Goal: Task Accomplishment & Management: Complete application form

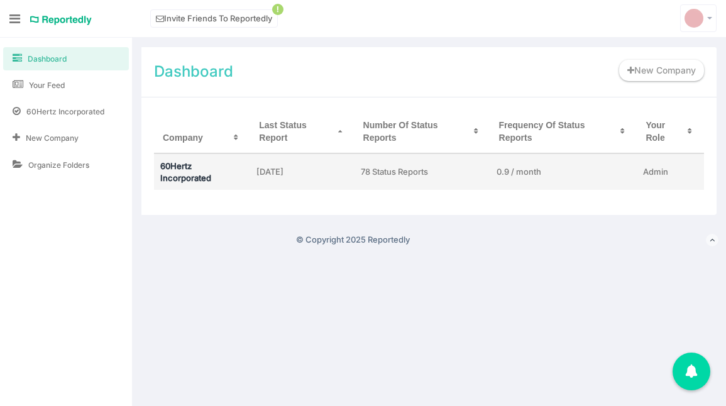
click at [186, 169] on link "60Hertz Incorporated" at bounding box center [185, 172] width 51 height 22
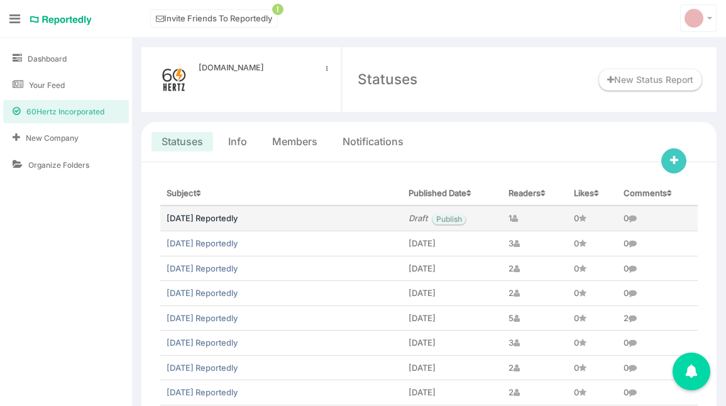
click at [194, 217] on link "[DATE] Reportedly" at bounding box center [202, 218] width 71 height 10
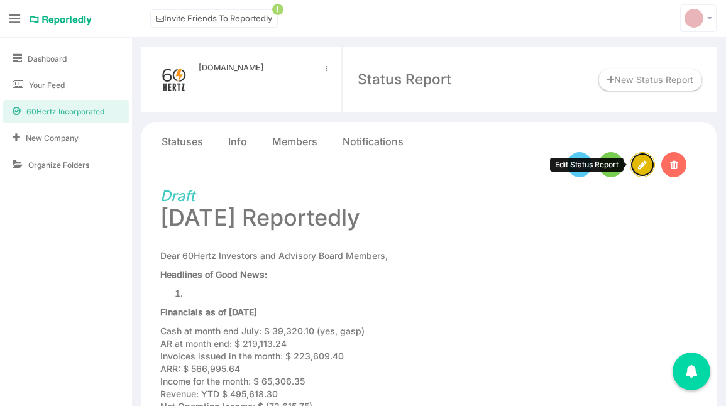
click at [639, 163] on icon at bounding box center [642, 165] width 9 height 10
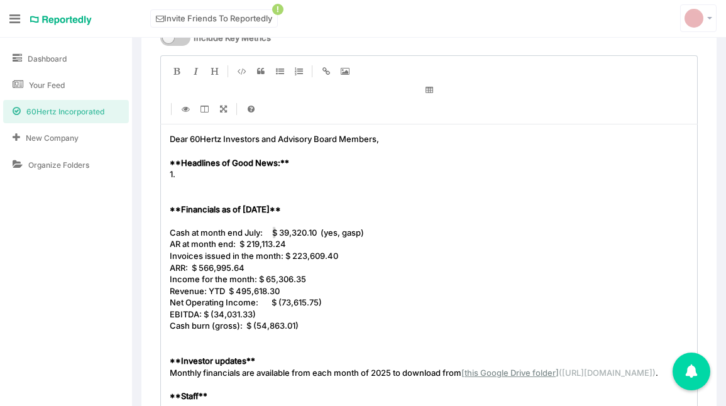
scroll to position [4, 0]
type textarea "$ 39,320.10 (yes, gasp)"
drag, startPoint x: 274, startPoint y: 232, endPoint x: 375, endPoint y: 235, distance: 101.3
paste textarea
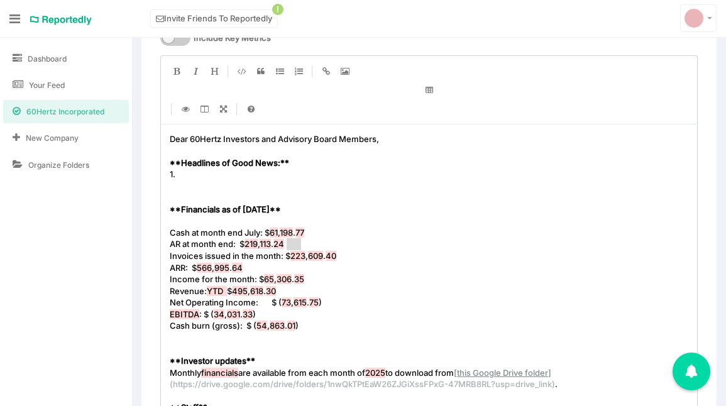
type textarea "$ 219,113.24"
drag, startPoint x: 306, startPoint y: 245, endPoint x: 276, endPoint y: 244, distance: 29.6
type textarea "$ 223,609.40"
drag, startPoint x: 360, startPoint y: 255, endPoint x: 299, endPoint y: 255, distance: 61.0
type textarea "$ 566,995.64"
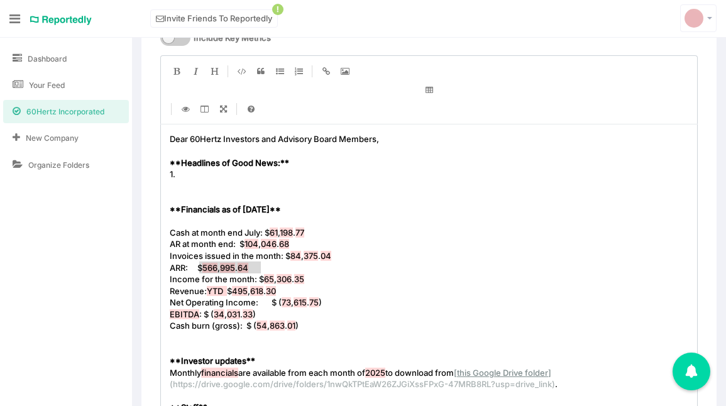
drag, startPoint x: 262, startPoint y: 267, endPoint x: 200, endPoint y: 262, distance: 62.5
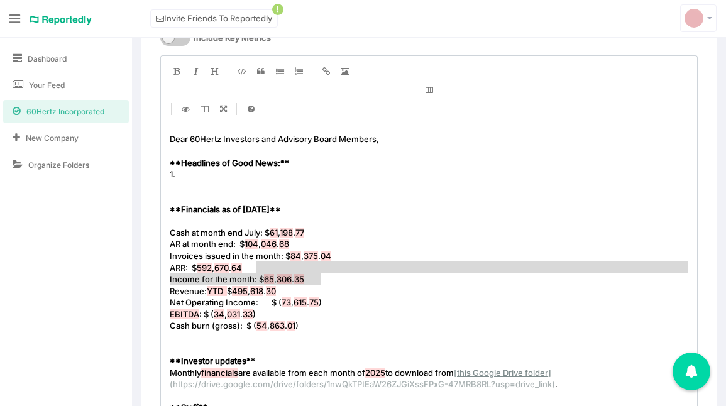
type textarea "Income for the month:"
drag, startPoint x: 343, startPoint y: 274, endPoint x: 316, endPoint y: 275, distance: 27.7
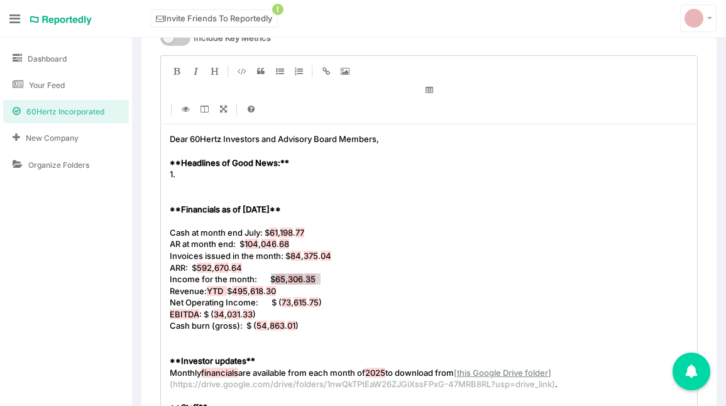
type textarea "$ 65,306.35"
type textarea "$ 495,618.30"
drag, startPoint x: 311, startPoint y: 294, endPoint x: 253, endPoint y: 294, distance: 57.2
type textarea "$ (73,615.75)"
drag, startPoint x: 327, startPoint y: 308, endPoint x: 268, endPoint y: 301, distance: 59.5
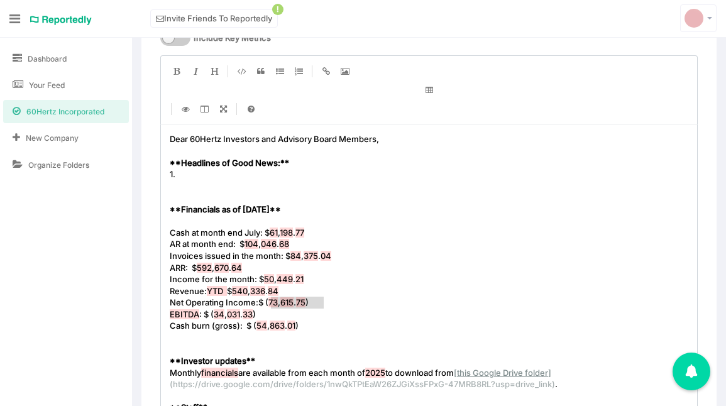
type textarea "$ (34,031.33)"
drag, startPoint x: 274, startPoint y: 314, endPoint x: 218, endPoint y: 314, distance: 55.3
type textarea "$ (54,863.01)"
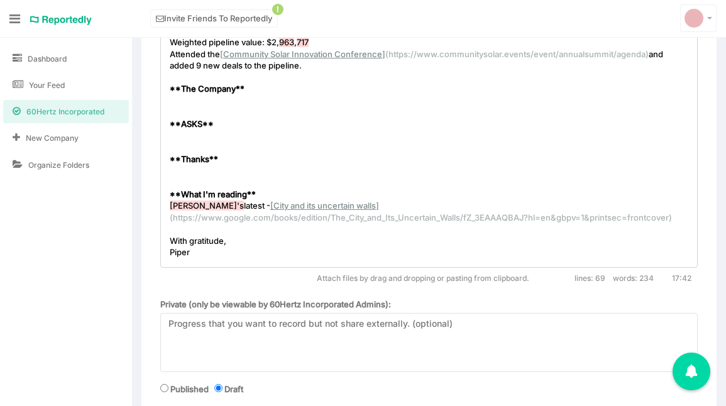
scroll to position [1151, 0]
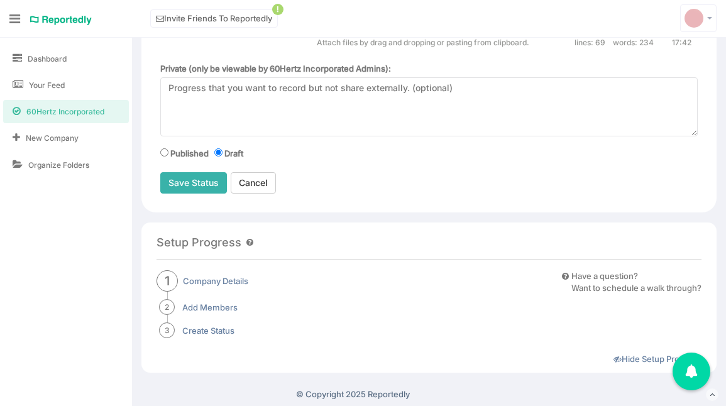
click at [199, 189] on input "Save Status" at bounding box center [193, 182] width 67 height 21
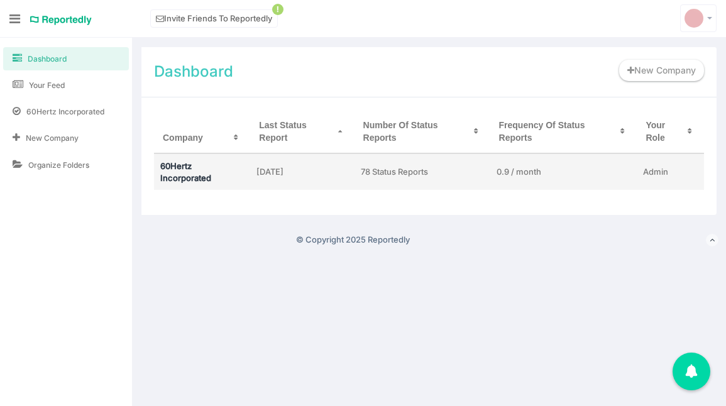
click at [186, 166] on link "60Hertz Incorporated" at bounding box center [185, 172] width 51 height 22
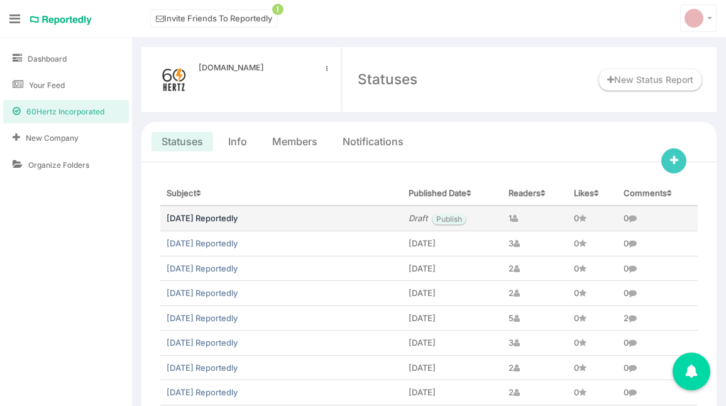
click at [211, 215] on link "August 2025 Reportedly" at bounding box center [202, 218] width 71 height 10
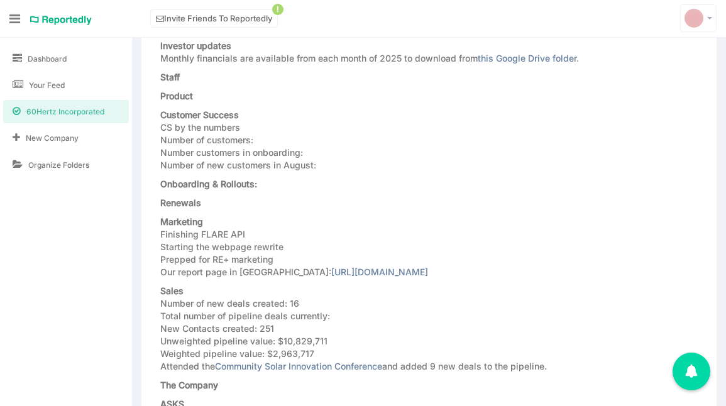
scroll to position [452, 0]
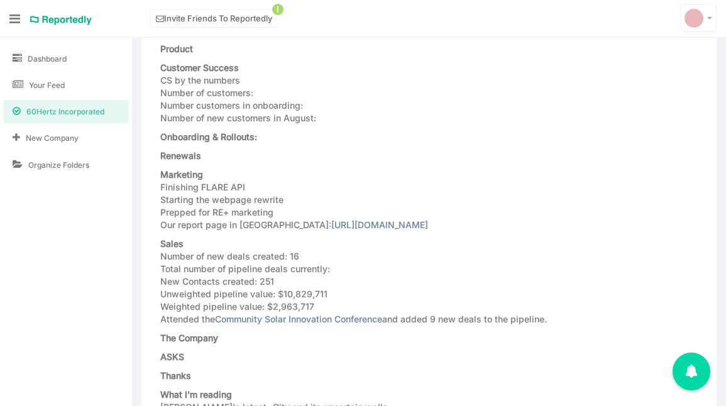
click at [163, 184] on p "Marketing Finishing FLARE API Starting the webpage rewrite Prepped for RE+ mark…" at bounding box center [375, 200] width 430 height 63
drag, startPoint x: 158, startPoint y: 184, endPoint x: 592, endPoint y: 224, distance: 435.1
click at [592, 224] on div "Draft [DATE] Reportedly Dear 60Hertz Investors and Advisory Board Members, Head…" at bounding box center [428, 185] width 575 height 951
copy p "Finishing FLARE API Starting the webpage rewrite Prepped for RE+ marketing Our …"
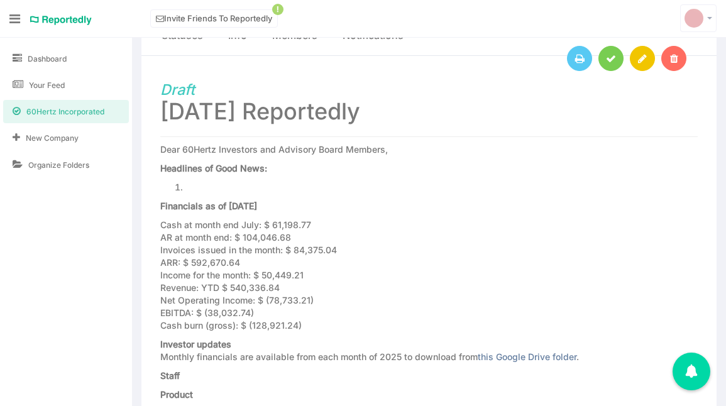
scroll to position [0, 0]
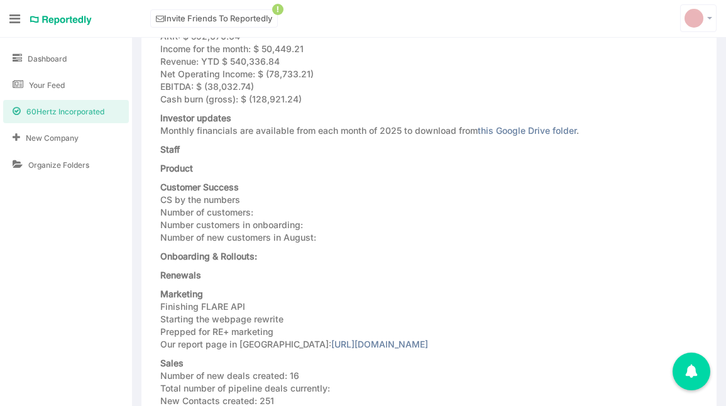
click at [390, 222] on p "Customer Success CS by the numbers Number of customers: Number customers in onb…" at bounding box center [375, 212] width 430 height 63
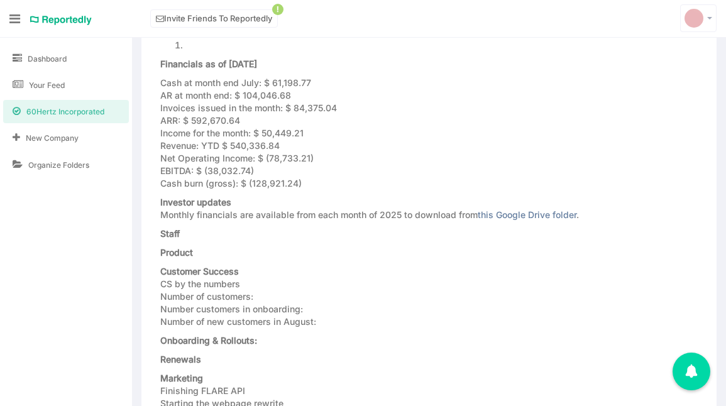
scroll to position [230, 0]
